Goal: Entertainment & Leisure: Browse casually

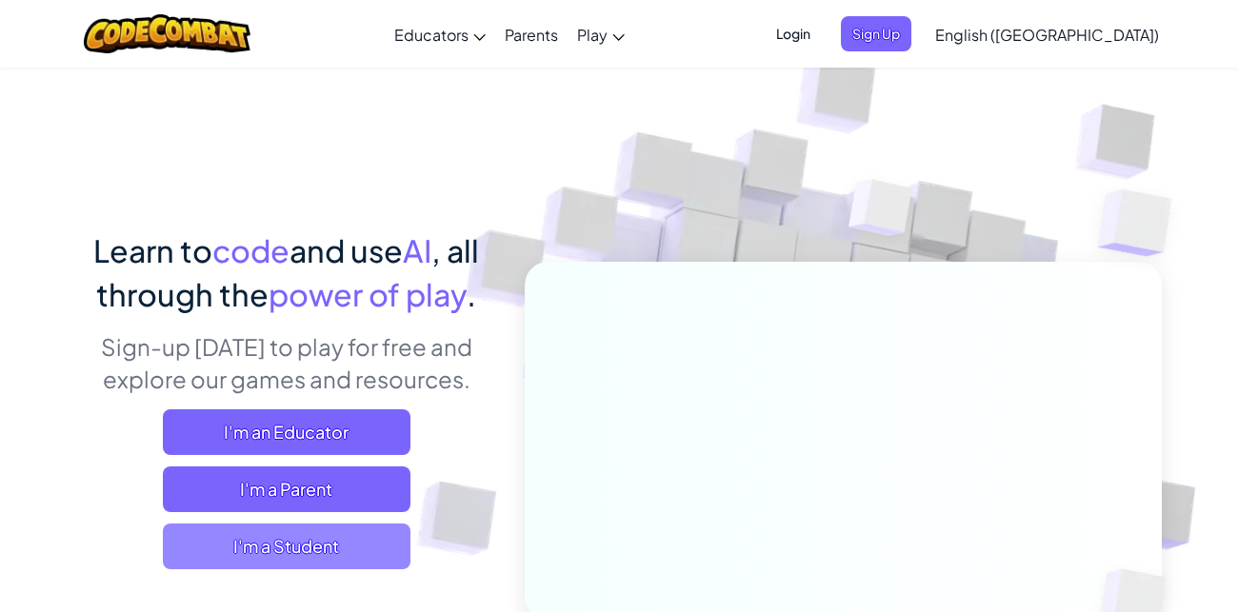
click at [262, 537] on span "I'm a Student" at bounding box center [287, 547] width 248 height 46
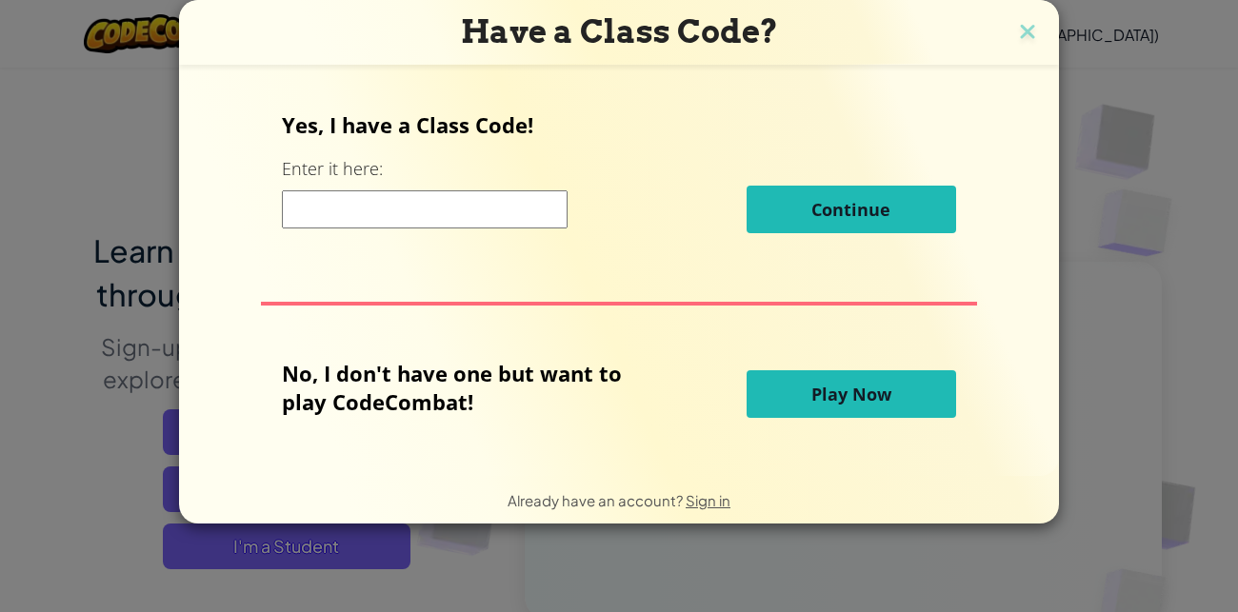
click at [926, 378] on button "Play Now" at bounding box center [852, 394] width 210 height 48
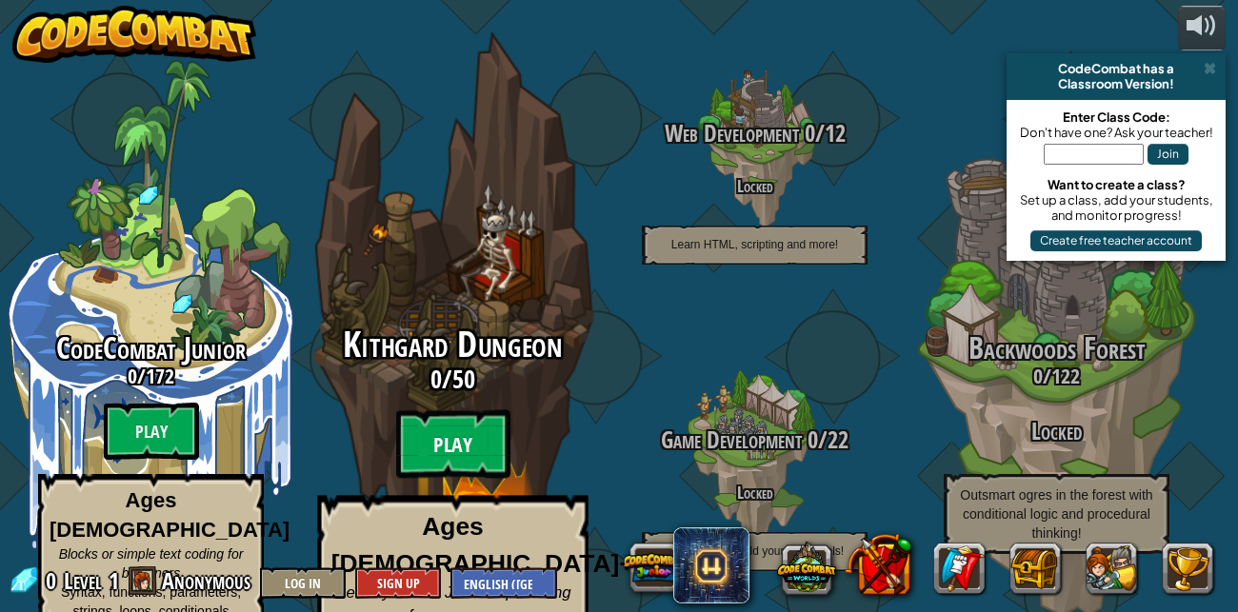
click at [450, 410] on btn "Play" at bounding box center [453, 444] width 114 height 69
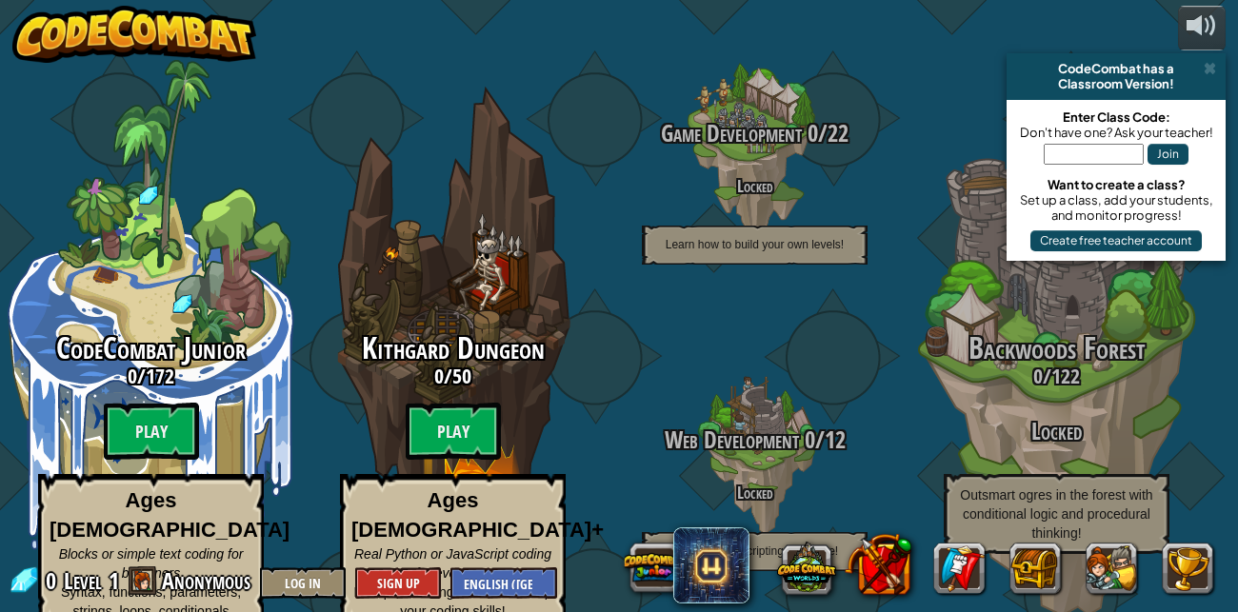
click at [110, 412] on btn "Play" at bounding box center [151, 431] width 95 height 57
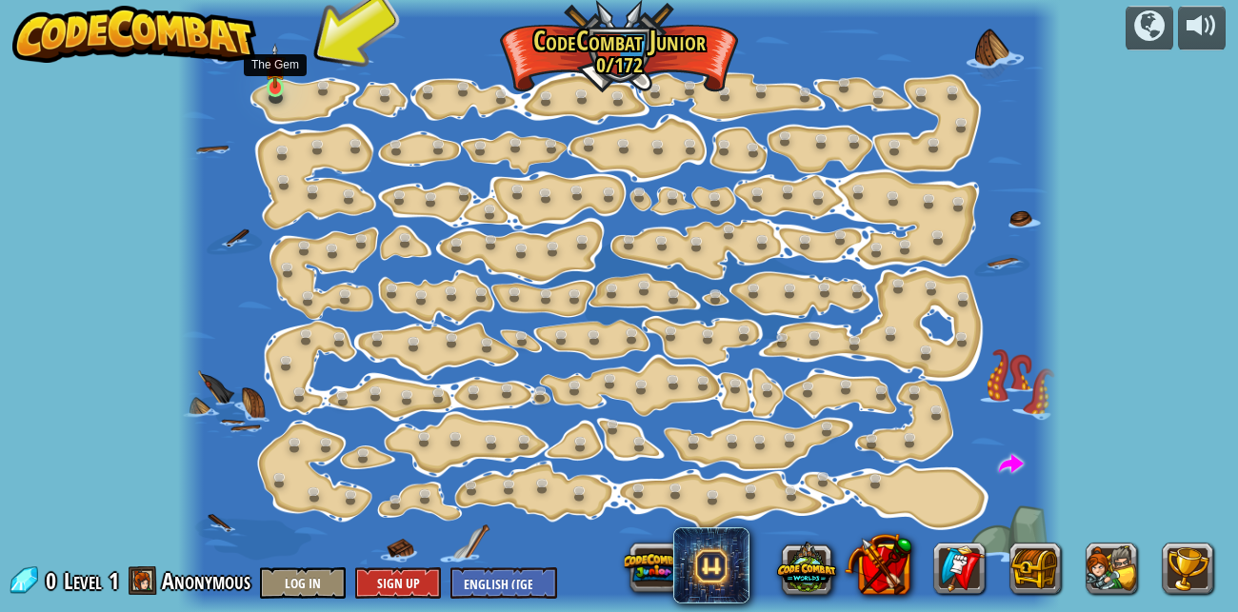
click at [278, 85] on img at bounding box center [275, 66] width 20 height 47
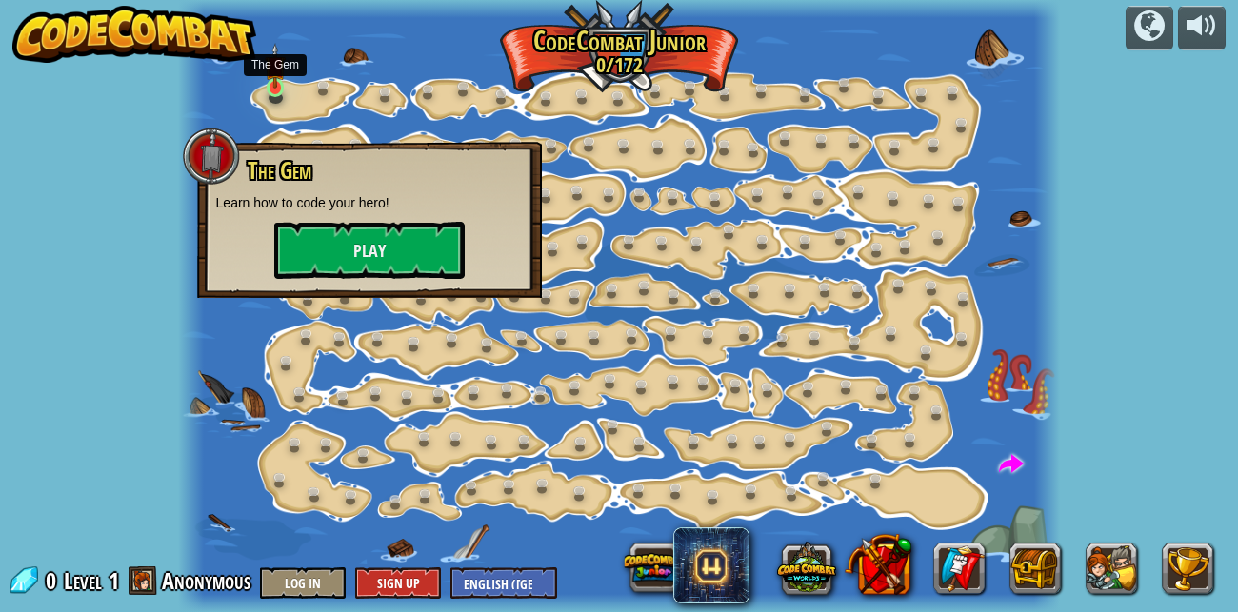
click at [278, 85] on img at bounding box center [275, 66] width 20 height 47
click at [332, 181] on h3 "The Gem" at bounding box center [384, 171] width 277 height 26
click at [344, 223] on button "Play" at bounding box center [369, 250] width 190 height 57
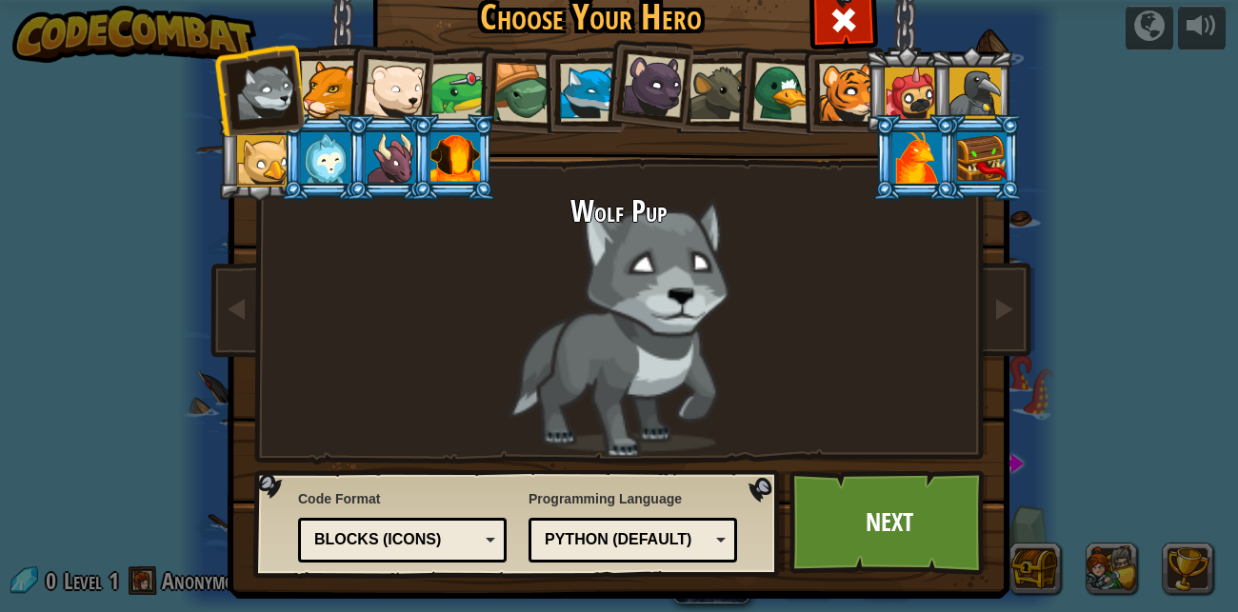
click at [321, 79] on div at bounding box center [330, 90] width 58 height 58
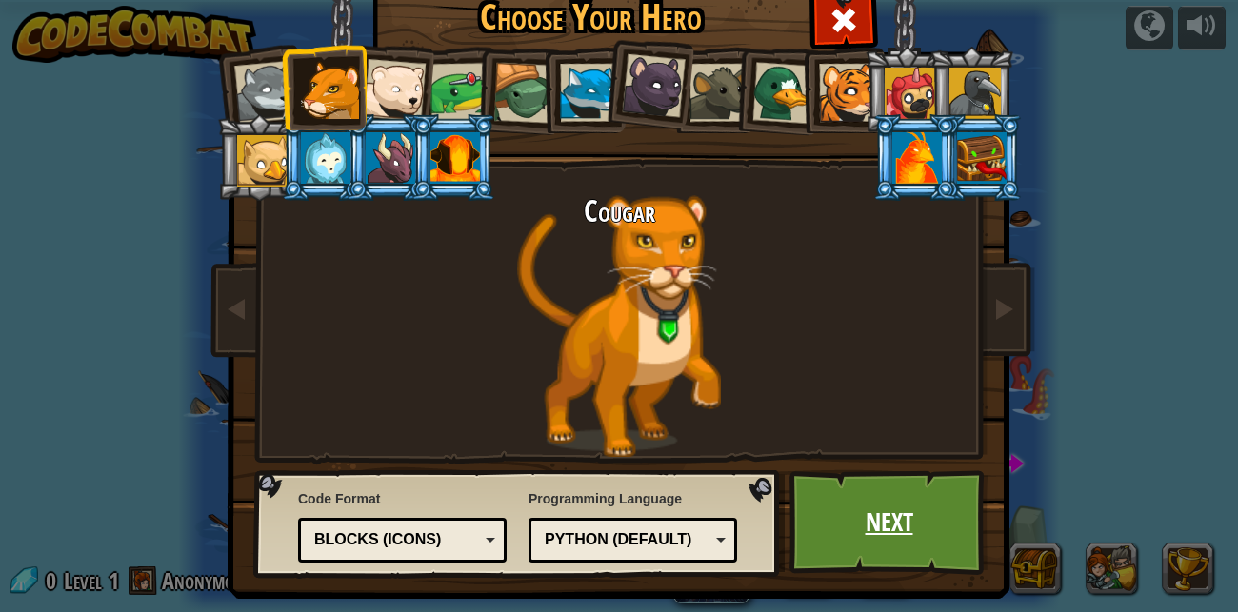
click at [849, 507] on link "Next" at bounding box center [889, 522] width 199 height 105
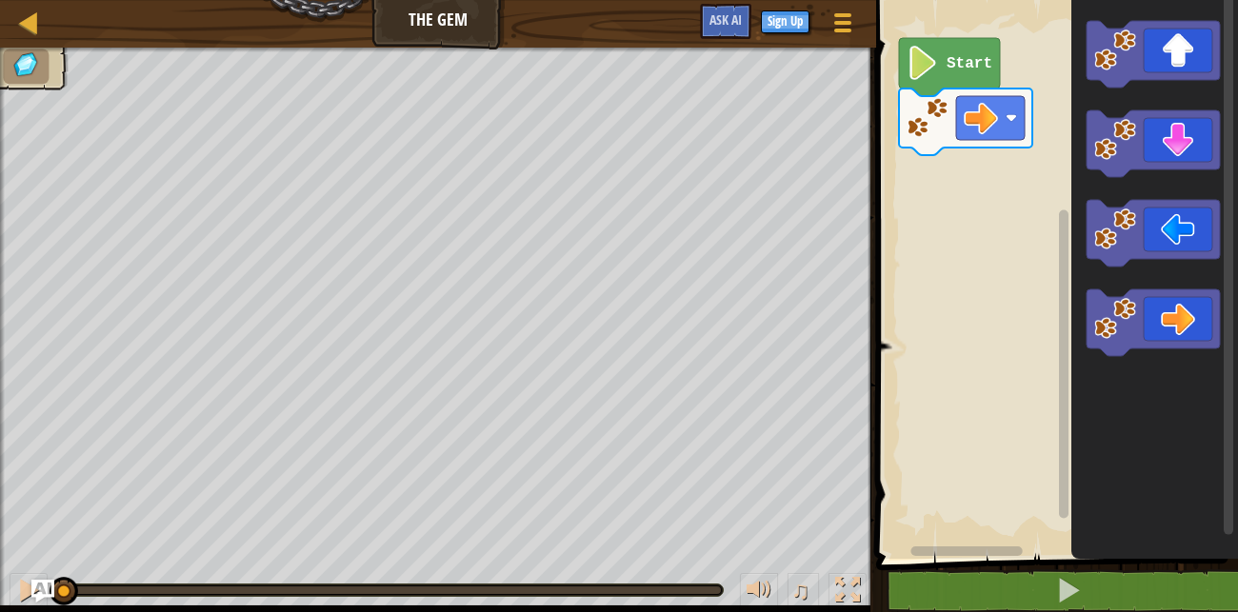
click at [972, 75] on icon "Blockly Workspace" at bounding box center [949, 67] width 101 height 58
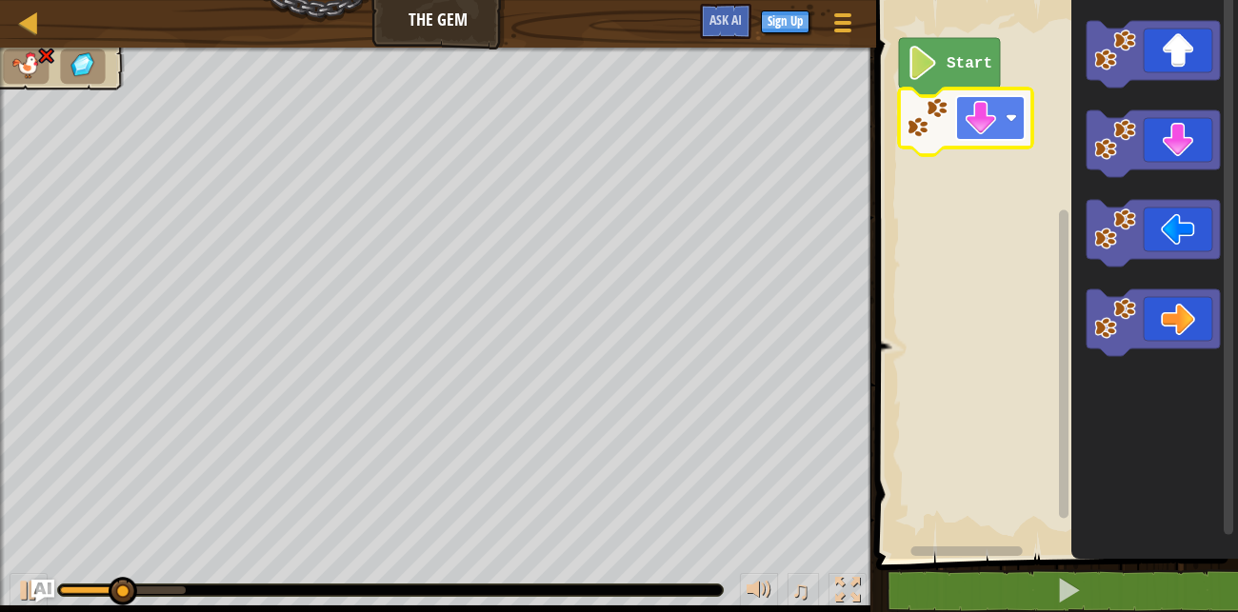
click at [978, 134] on image "Blockly Workspace" at bounding box center [981, 118] width 34 height 34
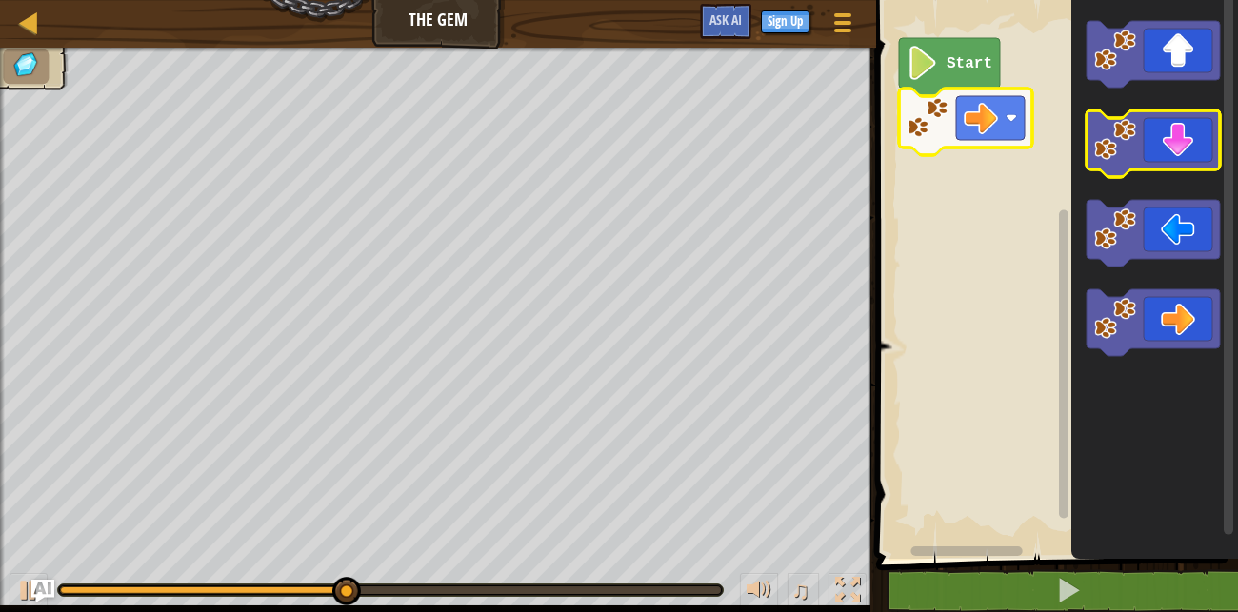
click at [1165, 144] on icon "Blockly Workspace" at bounding box center [1153, 143] width 133 height 67
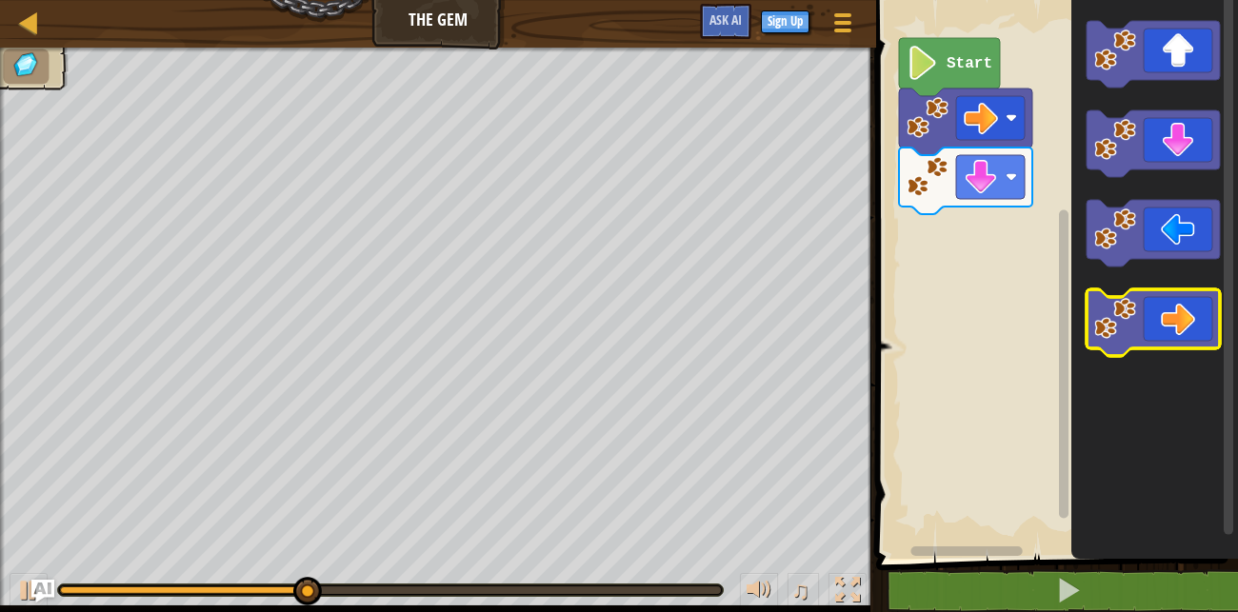
click at [1177, 297] on icon "Blockly Workspace" at bounding box center [1153, 323] width 133 height 67
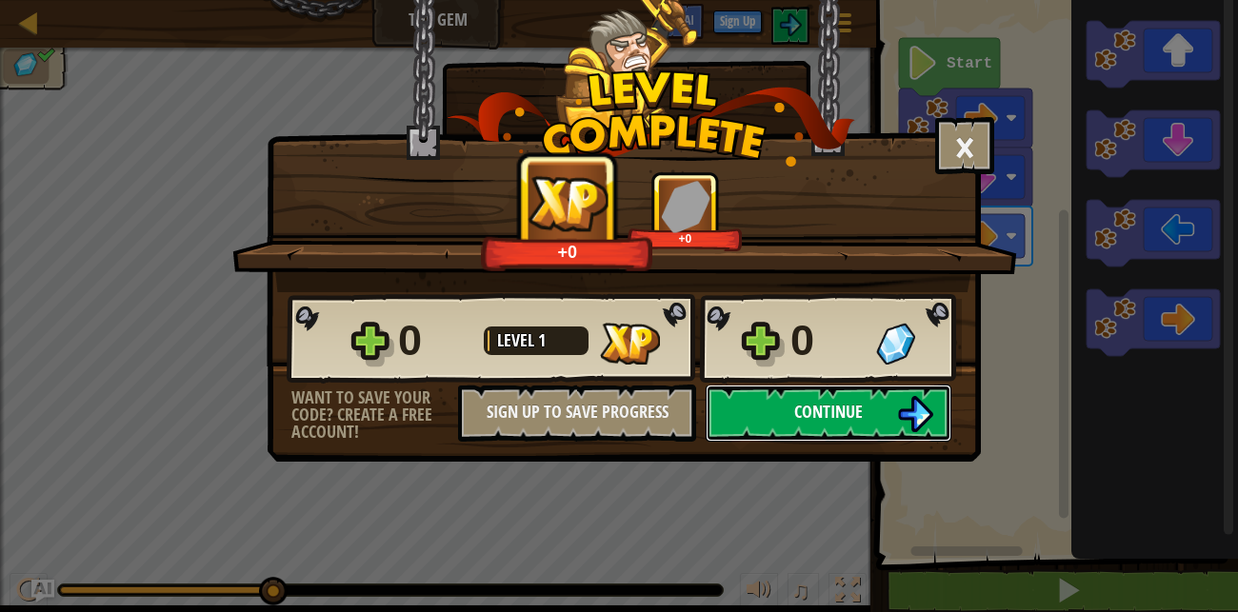
click at [826, 400] on span "Continue" at bounding box center [828, 412] width 69 height 24
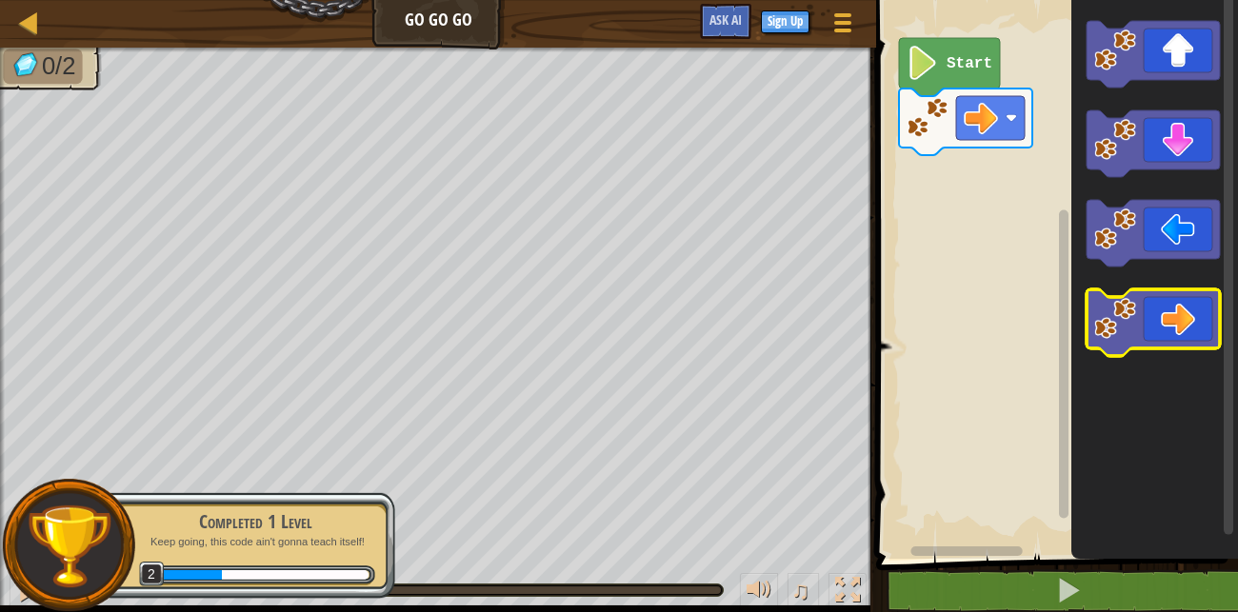
click at [1184, 331] on icon "Blockly Workspace" at bounding box center [1153, 323] width 133 height 67
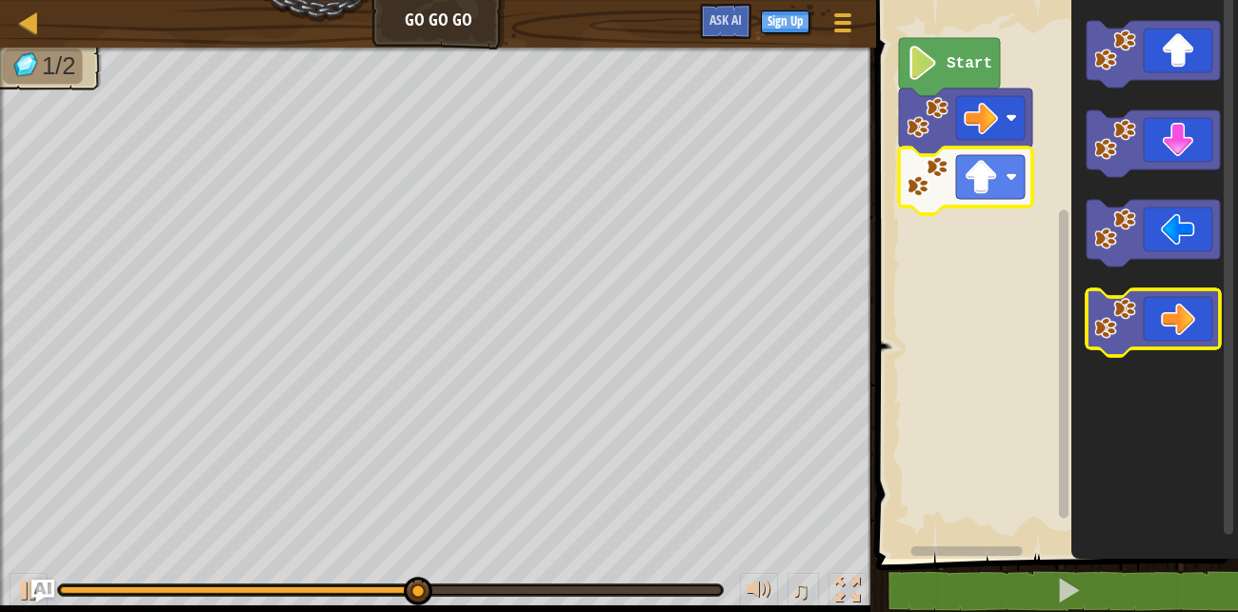
click at [1128, 295] on icon "Blockly Workspace" at bounding box center [1153, 323] width 133 height 67
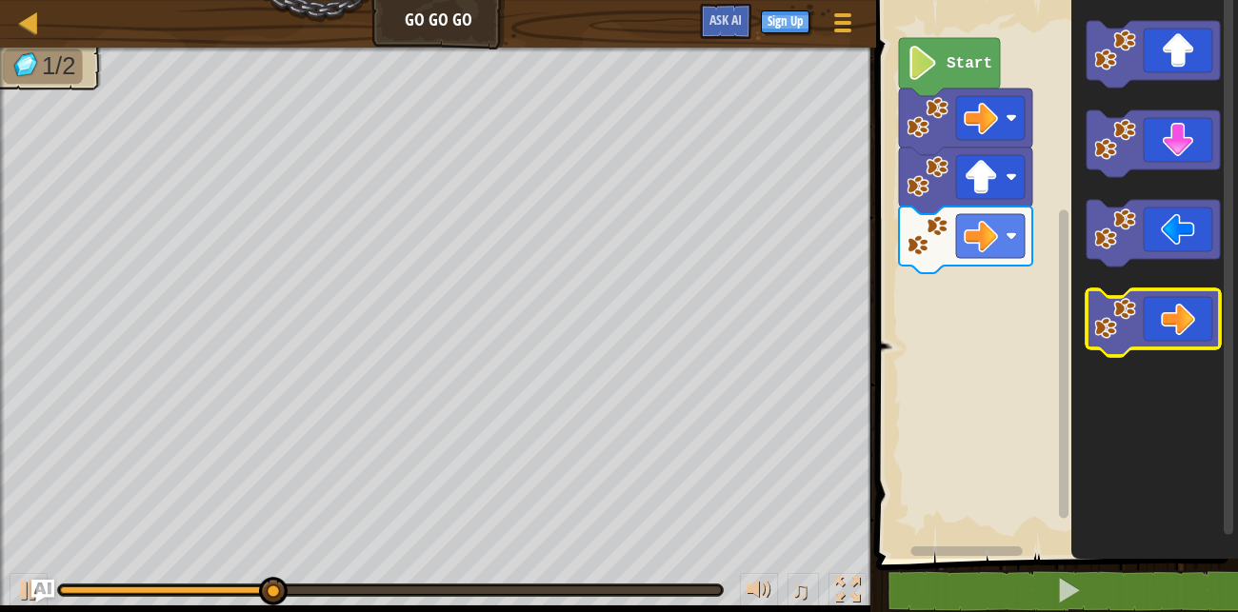
click at [1128, 295] on icon "Blockly Workspace" at bounding box center [1153, 323] width 133 height 67
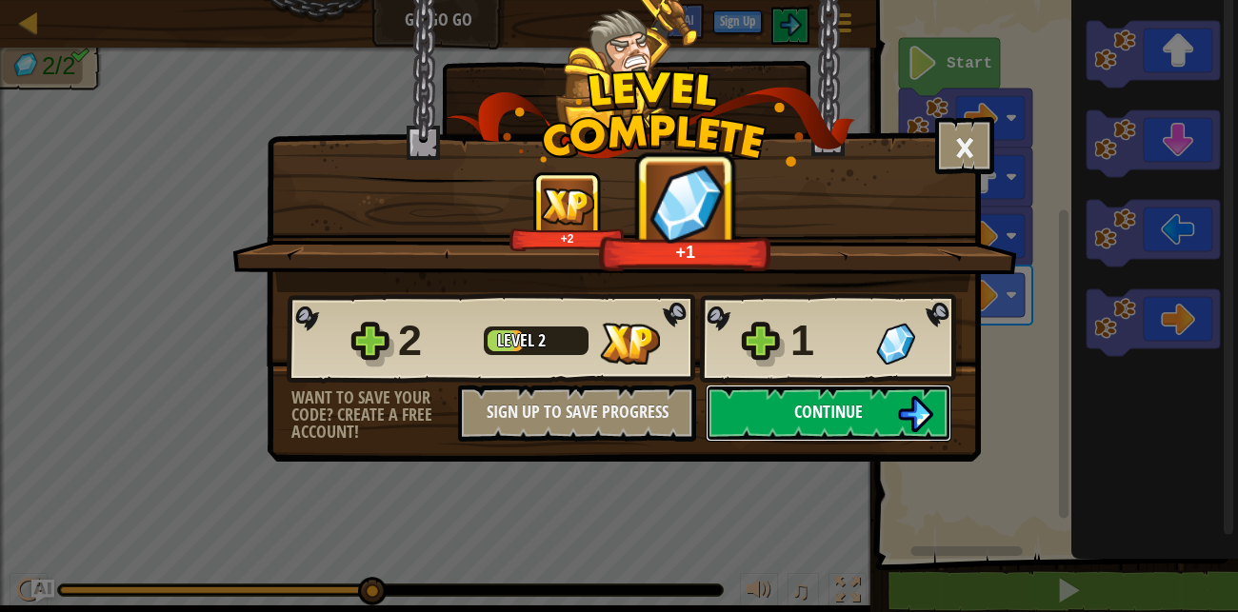
click at [828, 397] on button "Continue" at bounding box center [829, 413] width 246 height 57
